Goal: Task Accomplishment & Management: Manage account settings

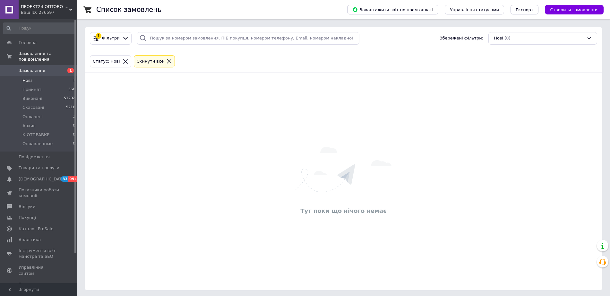
click at [167, 61] on icon at bounding box center [169, 61] width 4 height 4
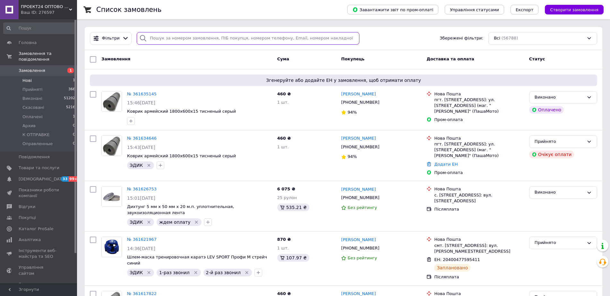
paste input "380968612206"
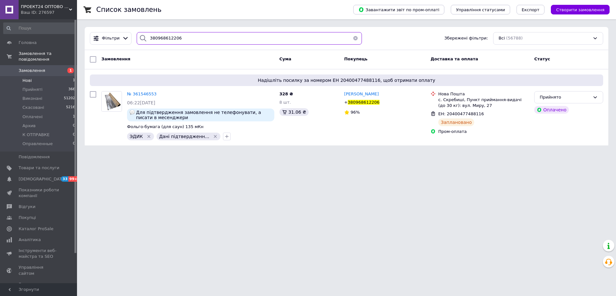
type input "380968612206"
click at [260, 153] on html "ПРОЕКТ24 ОПТОВО РОЗДРІБНА КОМПАНІЯ Ваш ID: 276597 Сайт ПРОЕКТ24 ОПТОВО РОЗДРІБН…" at bounding box center [308, 76] width 616 height 153
click at [351, 38] on button "button" at bounding box center [355, 38] width 13 height 13
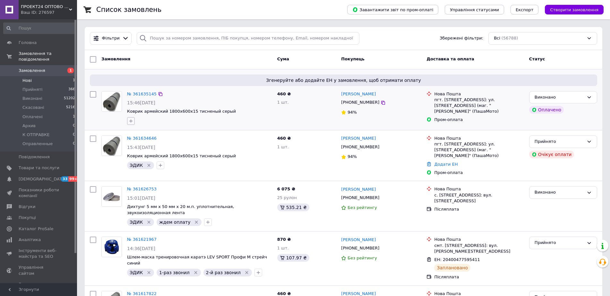
click at [134, 121] on button "button" at bounding box center [131, 121] width 8 height 8
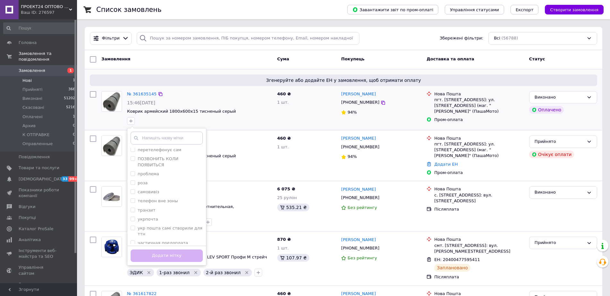
scroll to position [217, 0]
click at [161, 251] on div "ЭДИК" at bounding box center [167, 254] width 72 height 6
checkbox input "true"
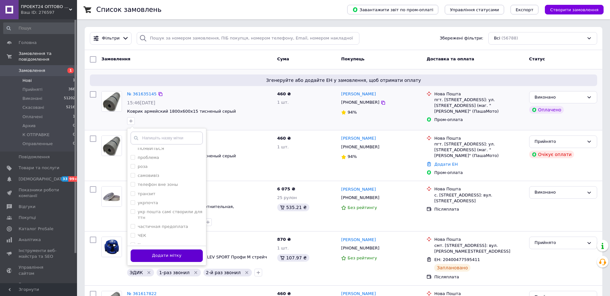
click at [169, 253] on button "Додати мітку" at bounding box center [167, 255] width 72 height 13
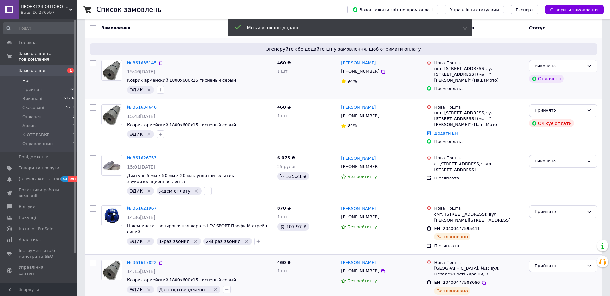
scroll to position [40, 0]
